Goal: Check status: Check status

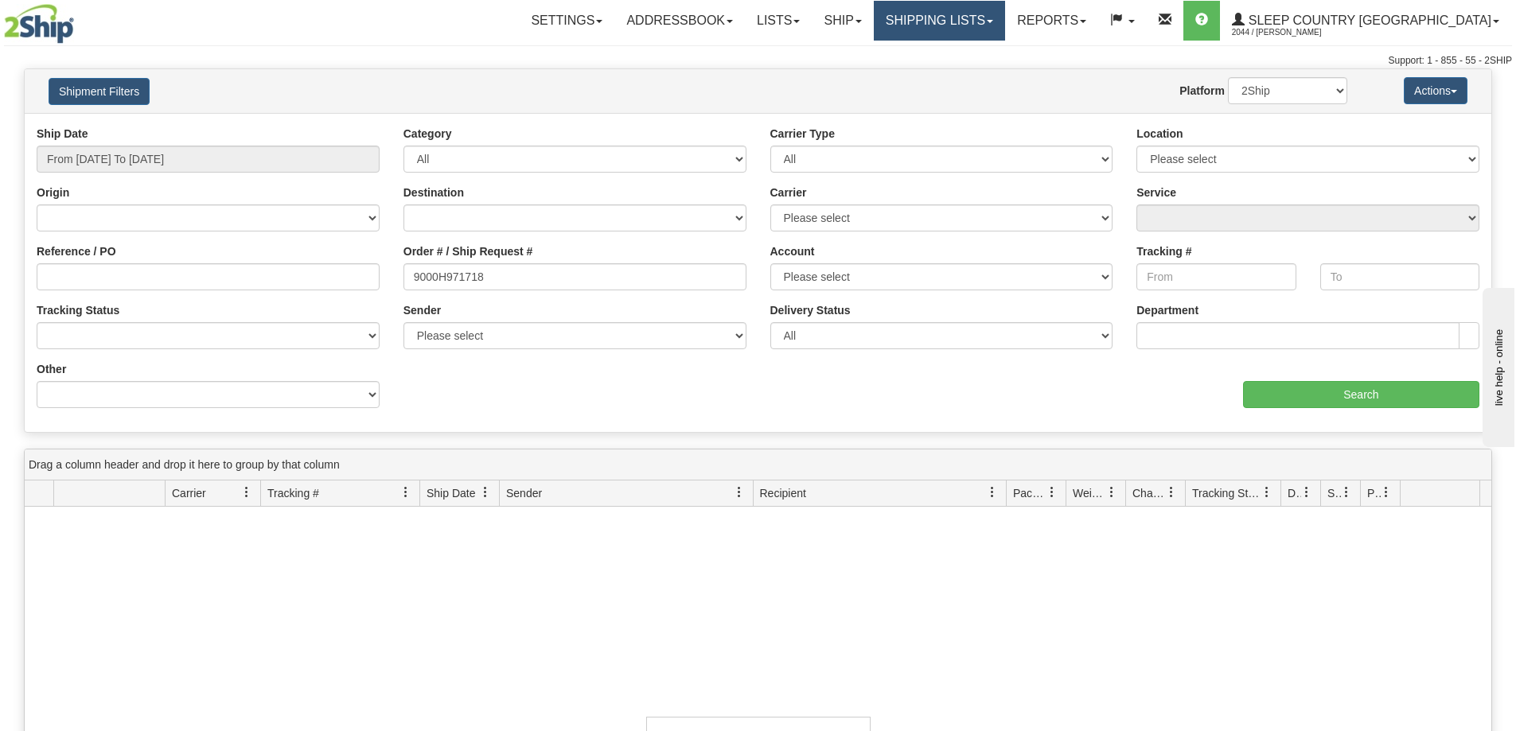
click at [1005, 30] on link "Shipping lists" at bounding box center [939, 21] width 131 height 40
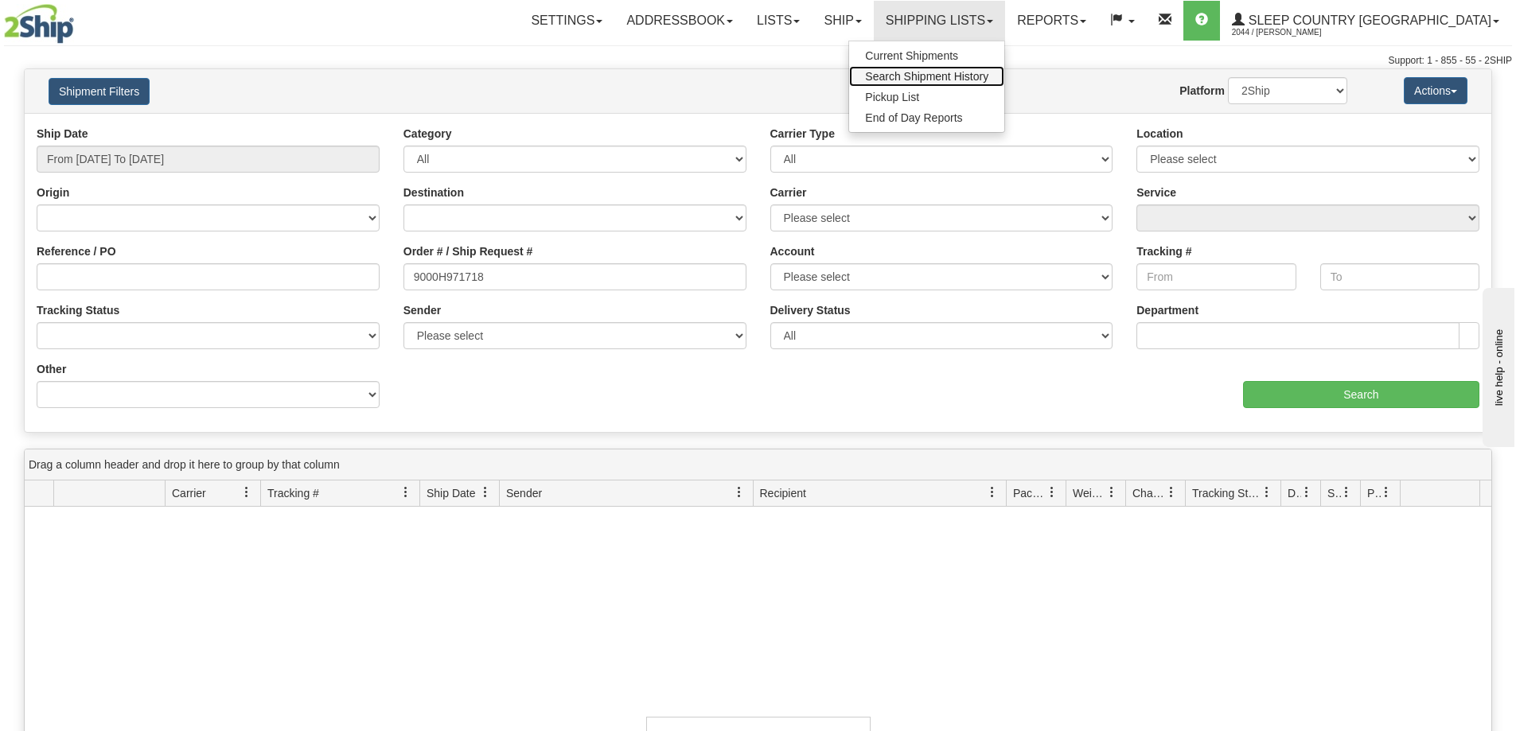
click at [989, 75] on span "Search Shipment History" at bounding box center [926, 76] width 123 height 13
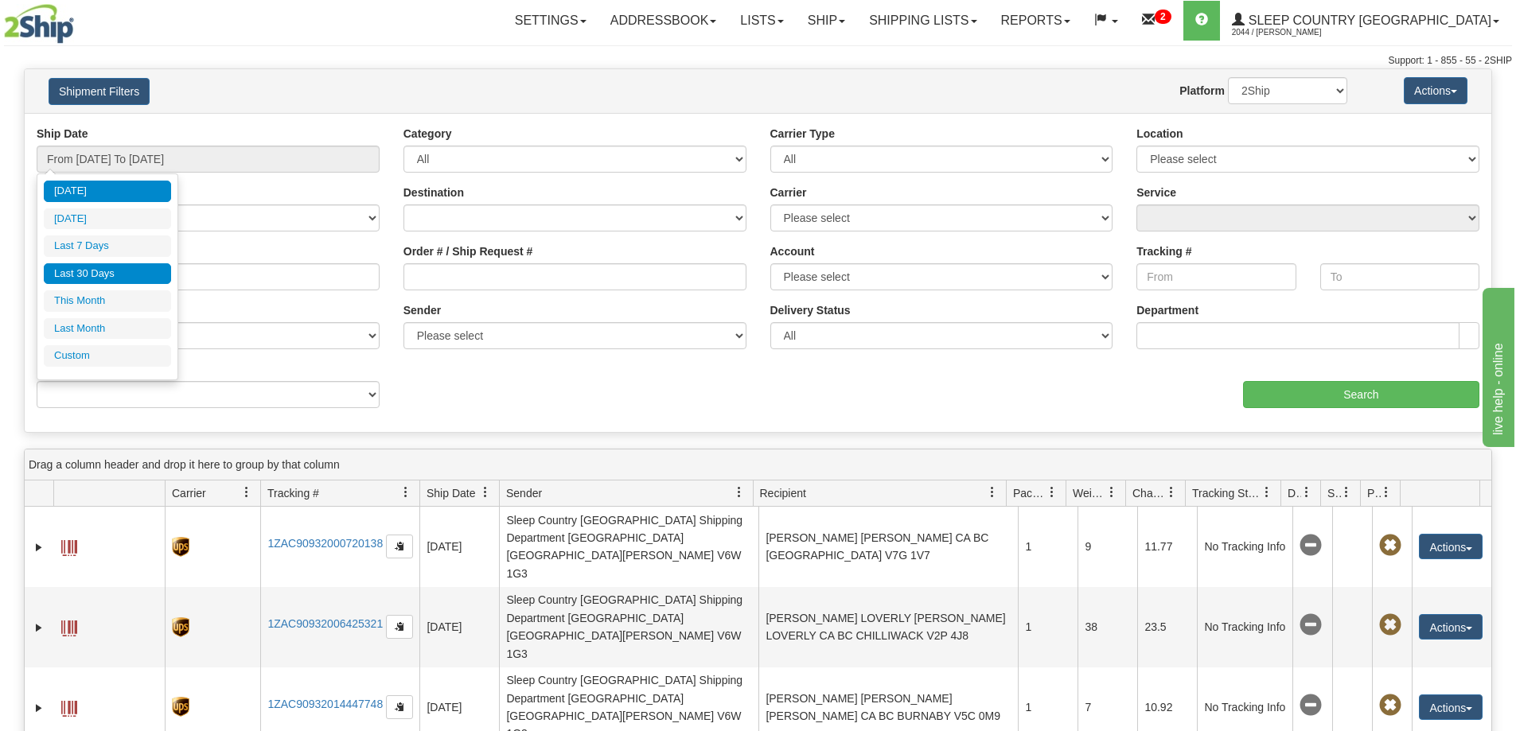
click at [107, 278] on li "Last 30 Days" at bounding box center [107, 273] width 127 height 21
type input "From 07/20/2025 To 08/18/2025"
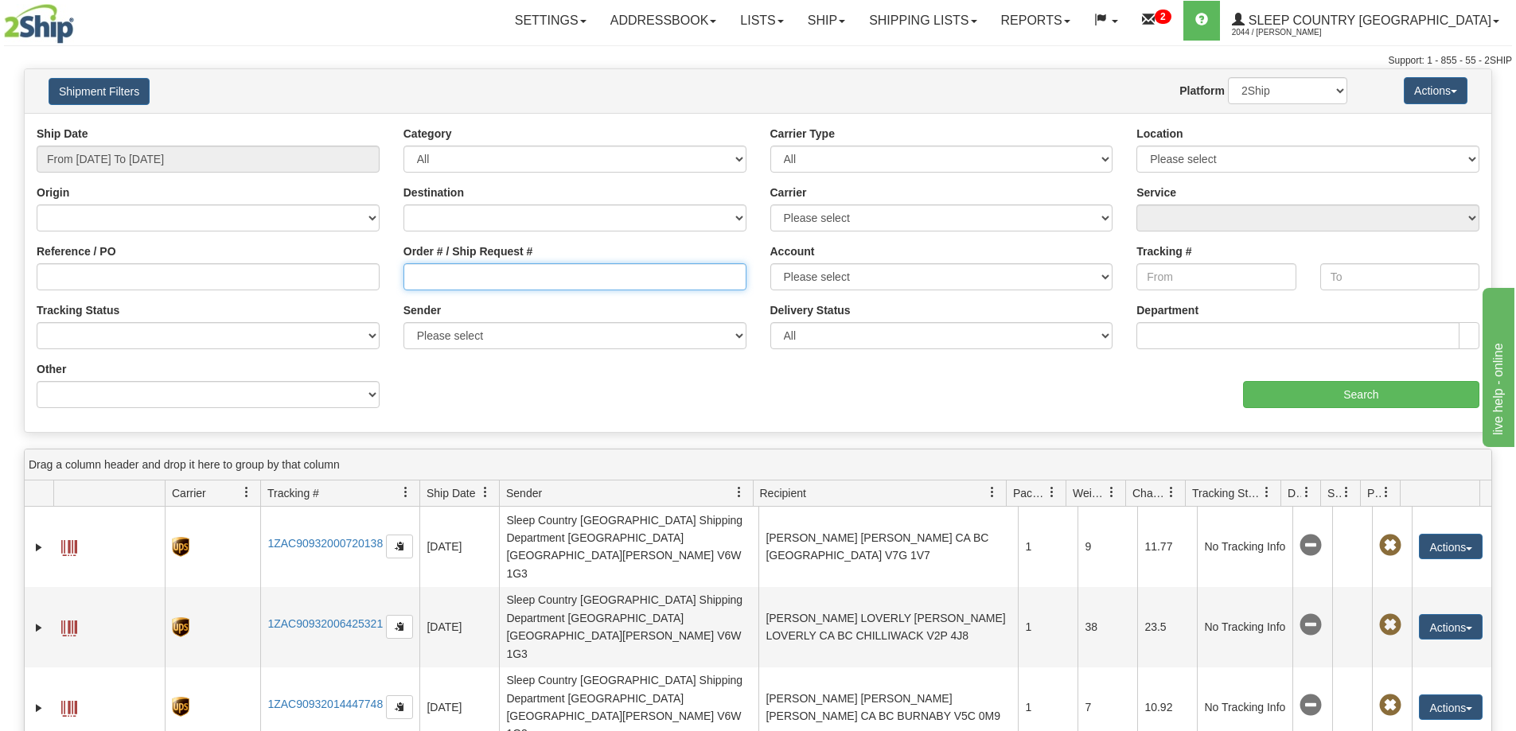
click at [459, 283] on input "Order # / Ship Request #" at bounding box center [575, 276] width 343 height 27
paste input "9002H995006"
type input "9002H995006"
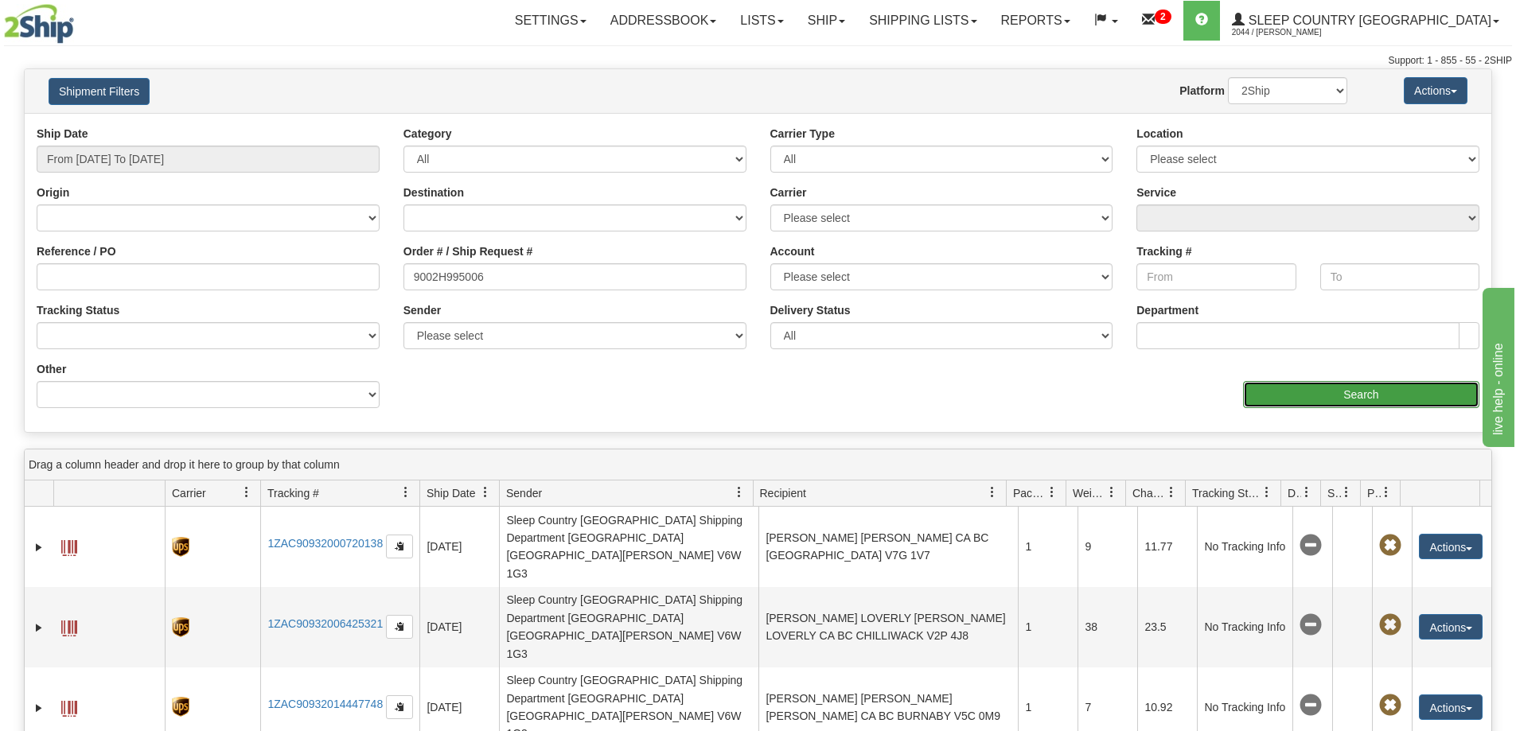
click at [1335, 399] on input "Search" at bounding box center [1361, 394] width 236 height 27
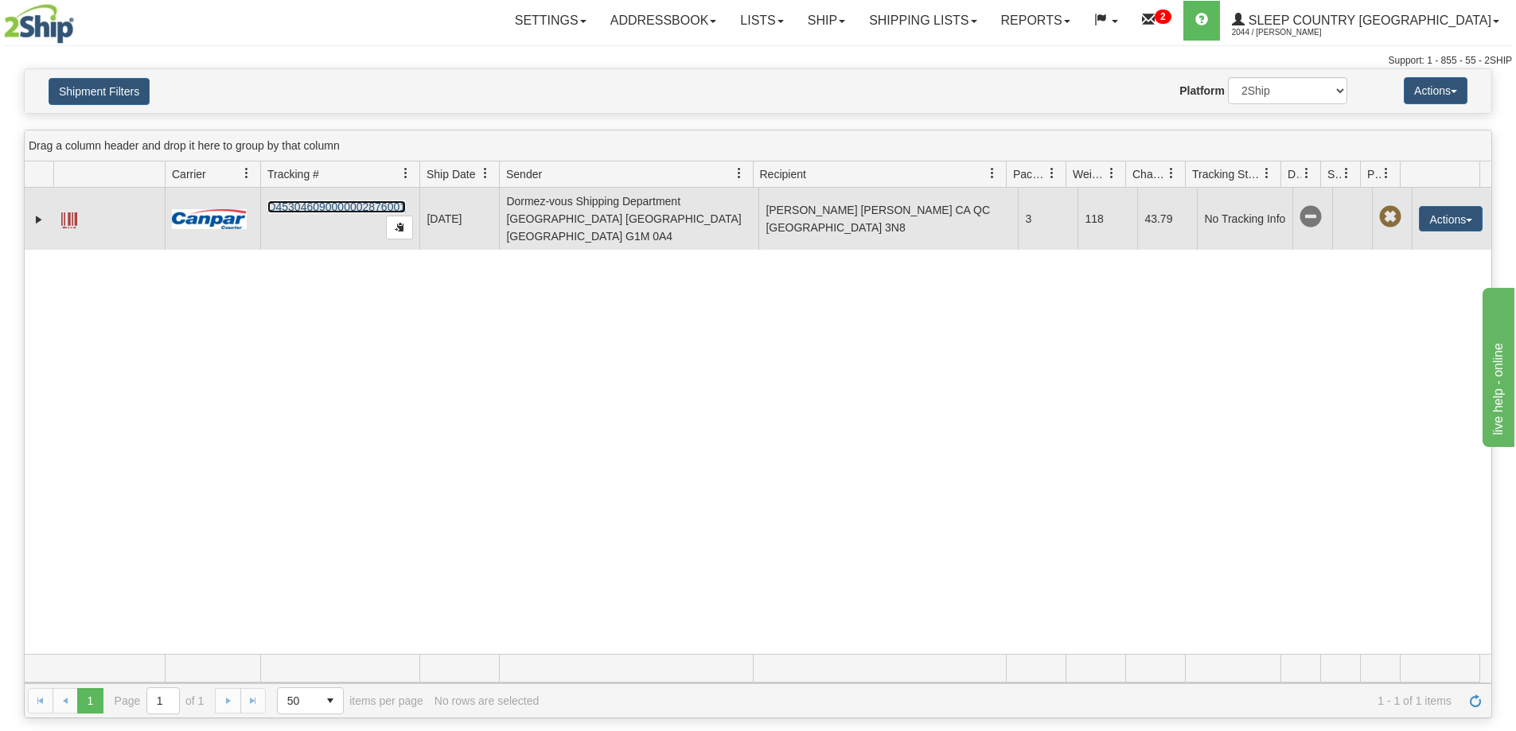
click at [329, 201] on link "D453046090000002876001" at bounding box center [336, 207] width 138 height 13
